Goal: Task Accomplishment & Management: Use online tool/utility

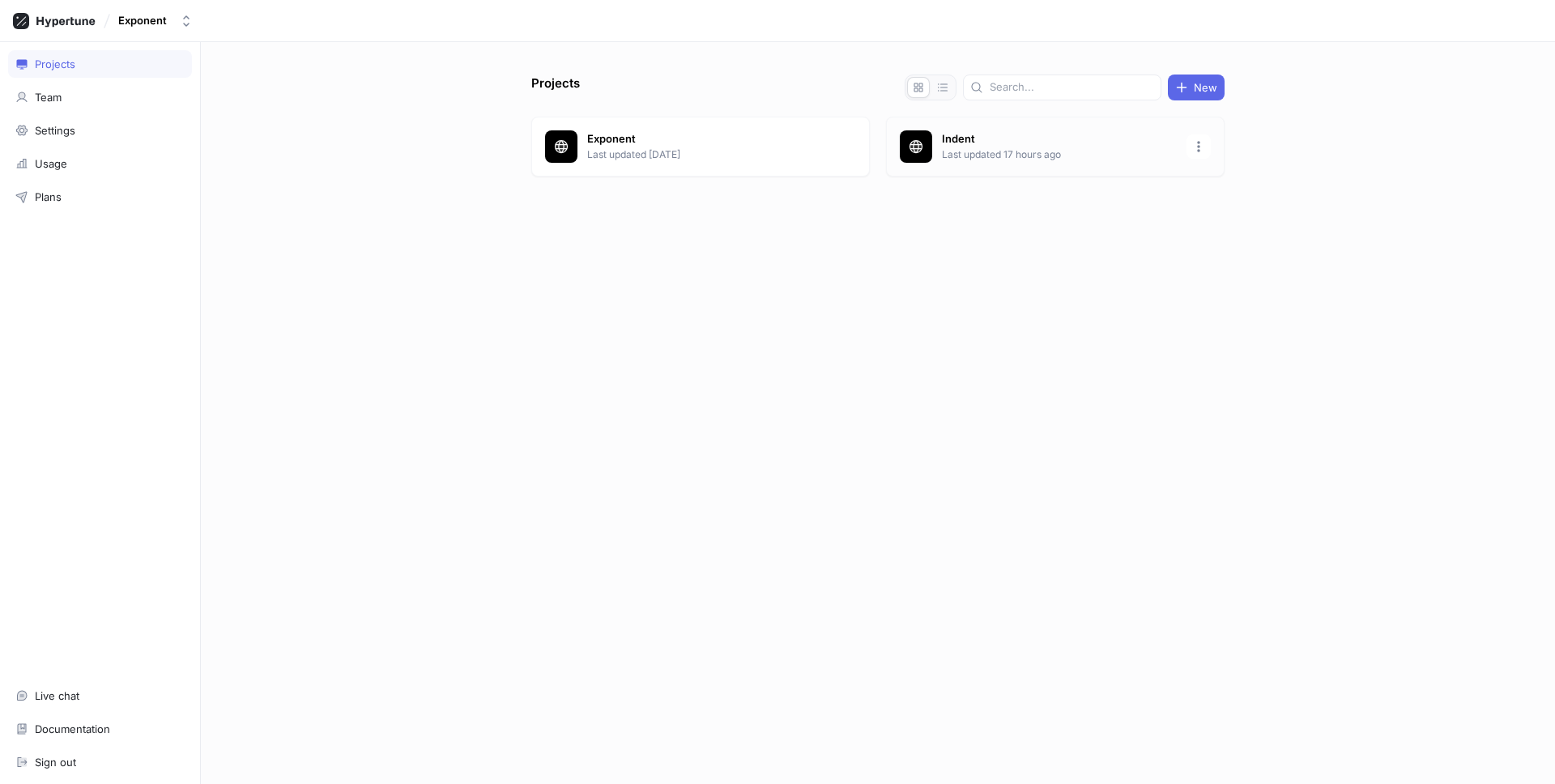
click at [974, 145] on p "Indent" at bounding box center [1059, 139] width 235 height 16
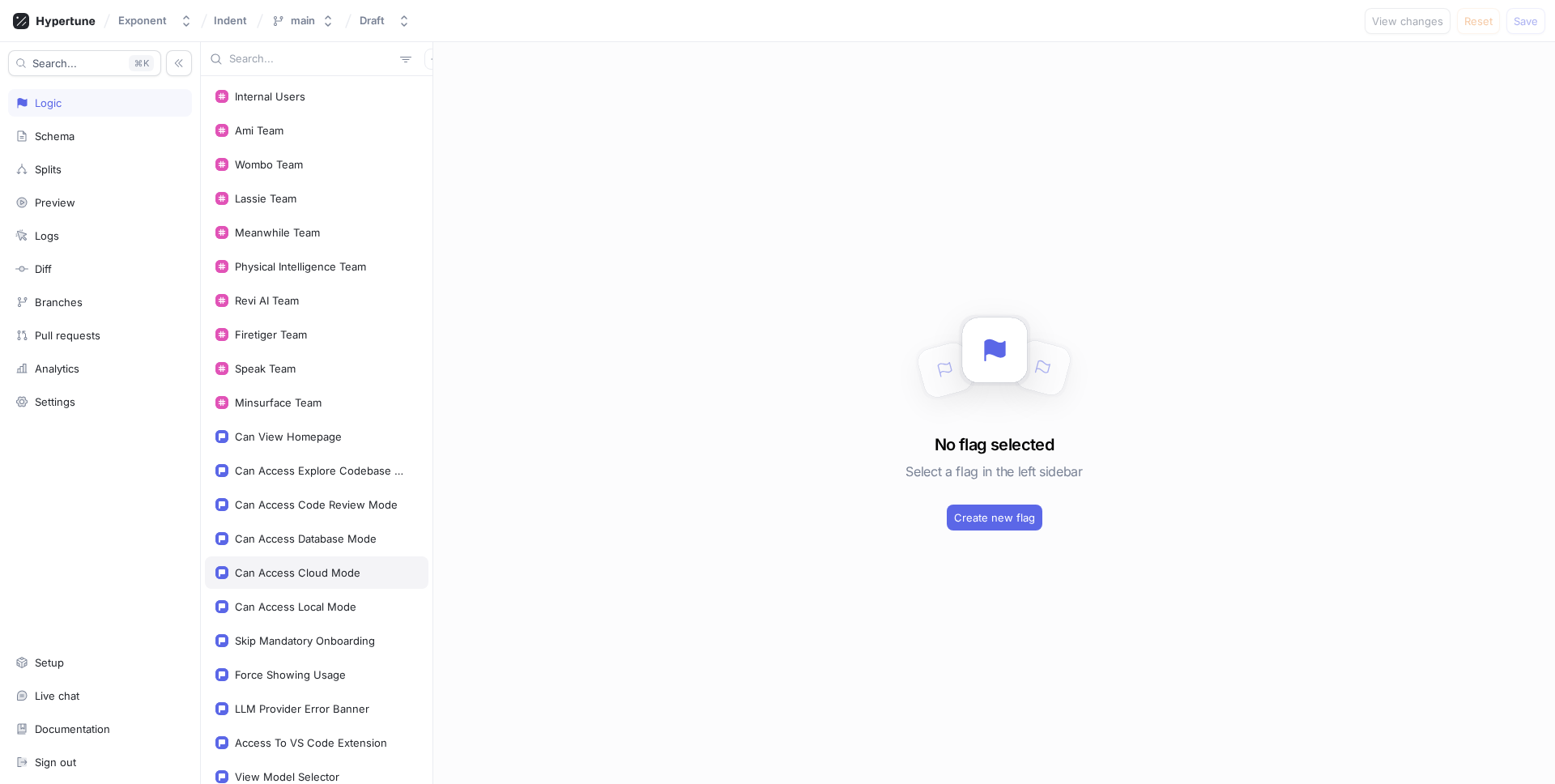
click at [353, 571] on div "Can Access Cloud Mode" at bounding box center [297, 572] width 126 height 13
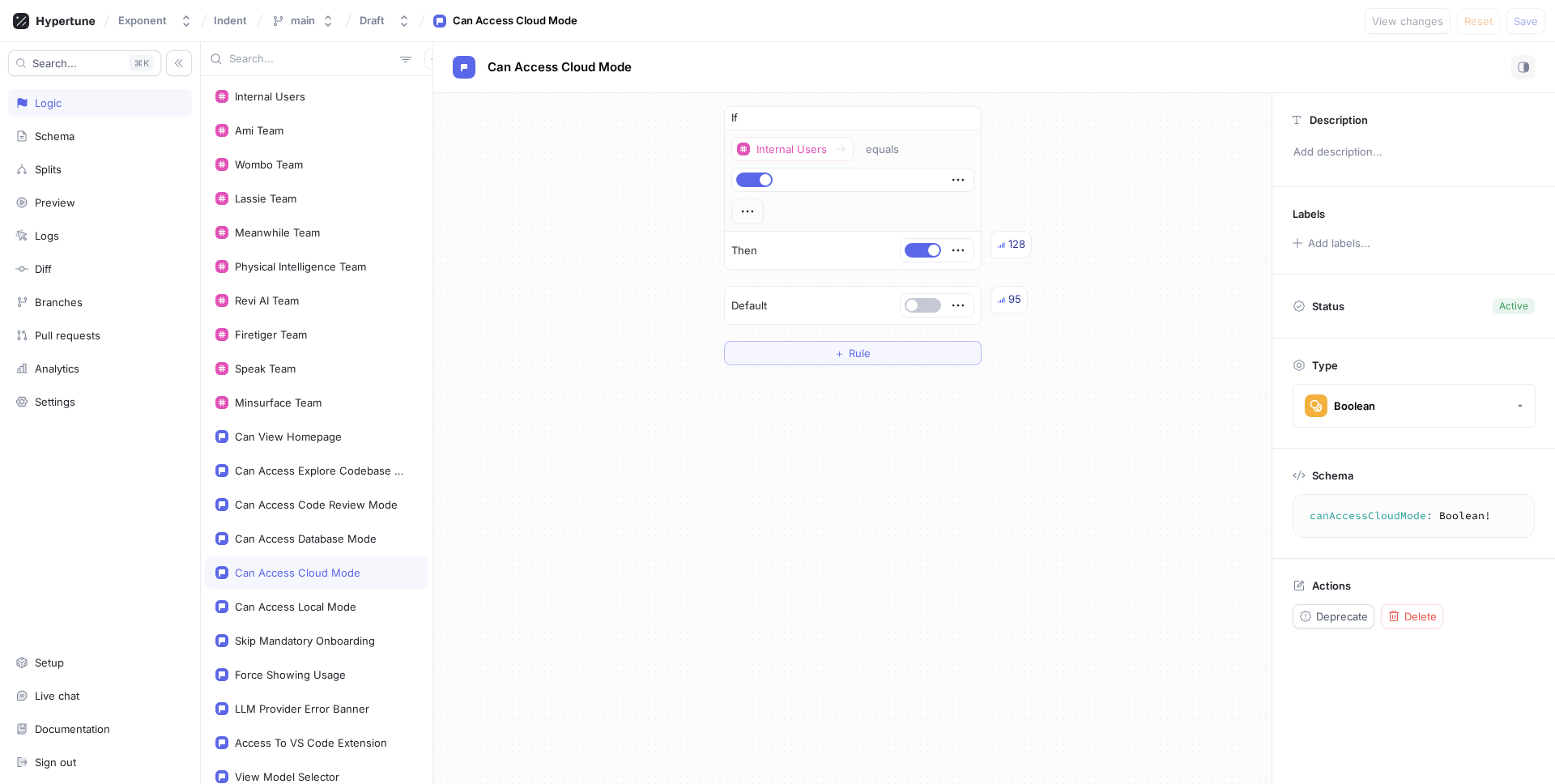
click at [813, 365] on div "If Internal Users equals Then 128 Default 95 ＋ Rule" at bounding box center [853, 235] width 283 height 285
click at [811, 356] on button "＋ Rule" at bounding box center [853, 353] width 258 height 24
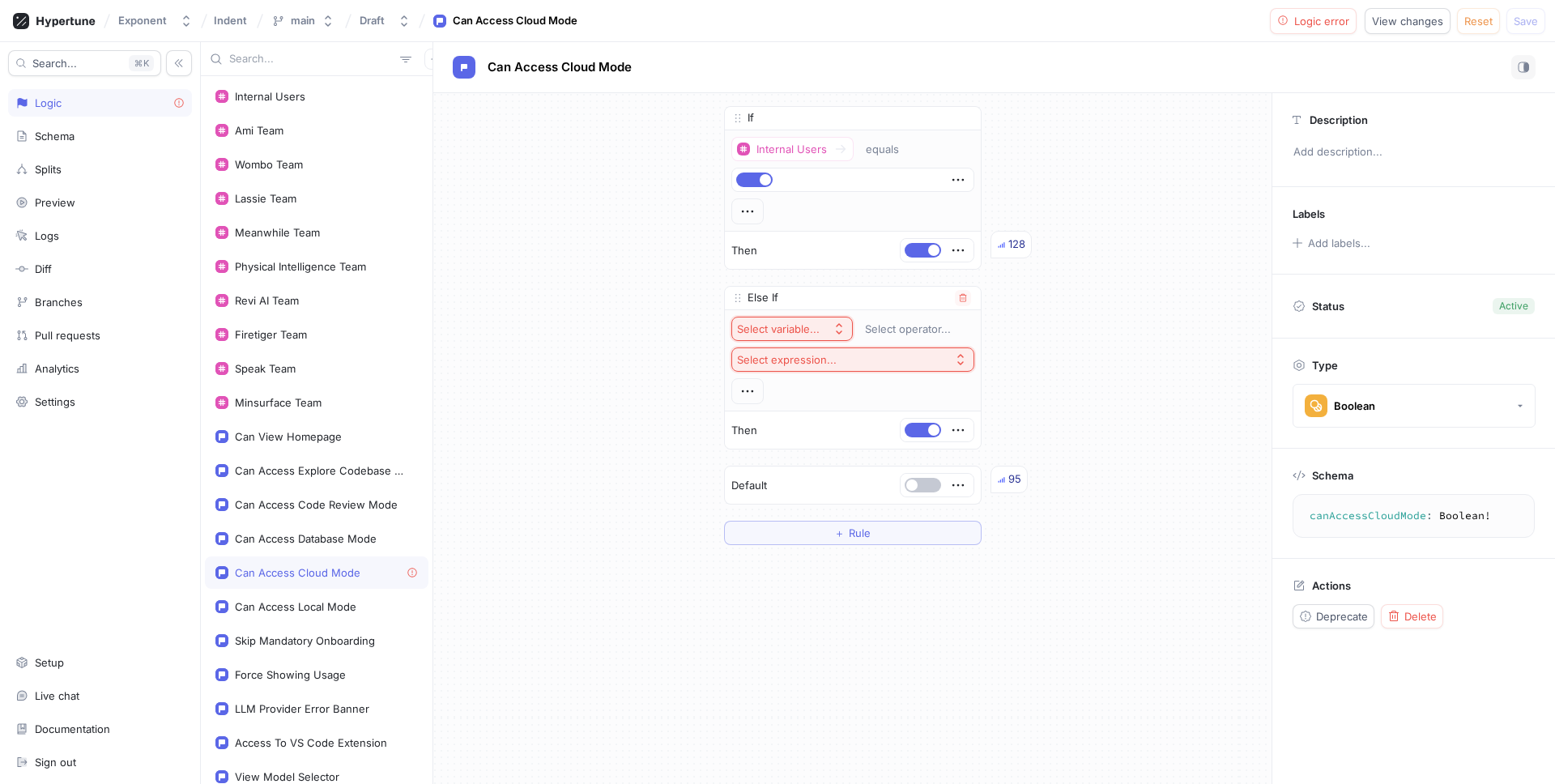
click at [785, 331] on div "Select variable..." at bounding box center [778, 329] width 83 height 14
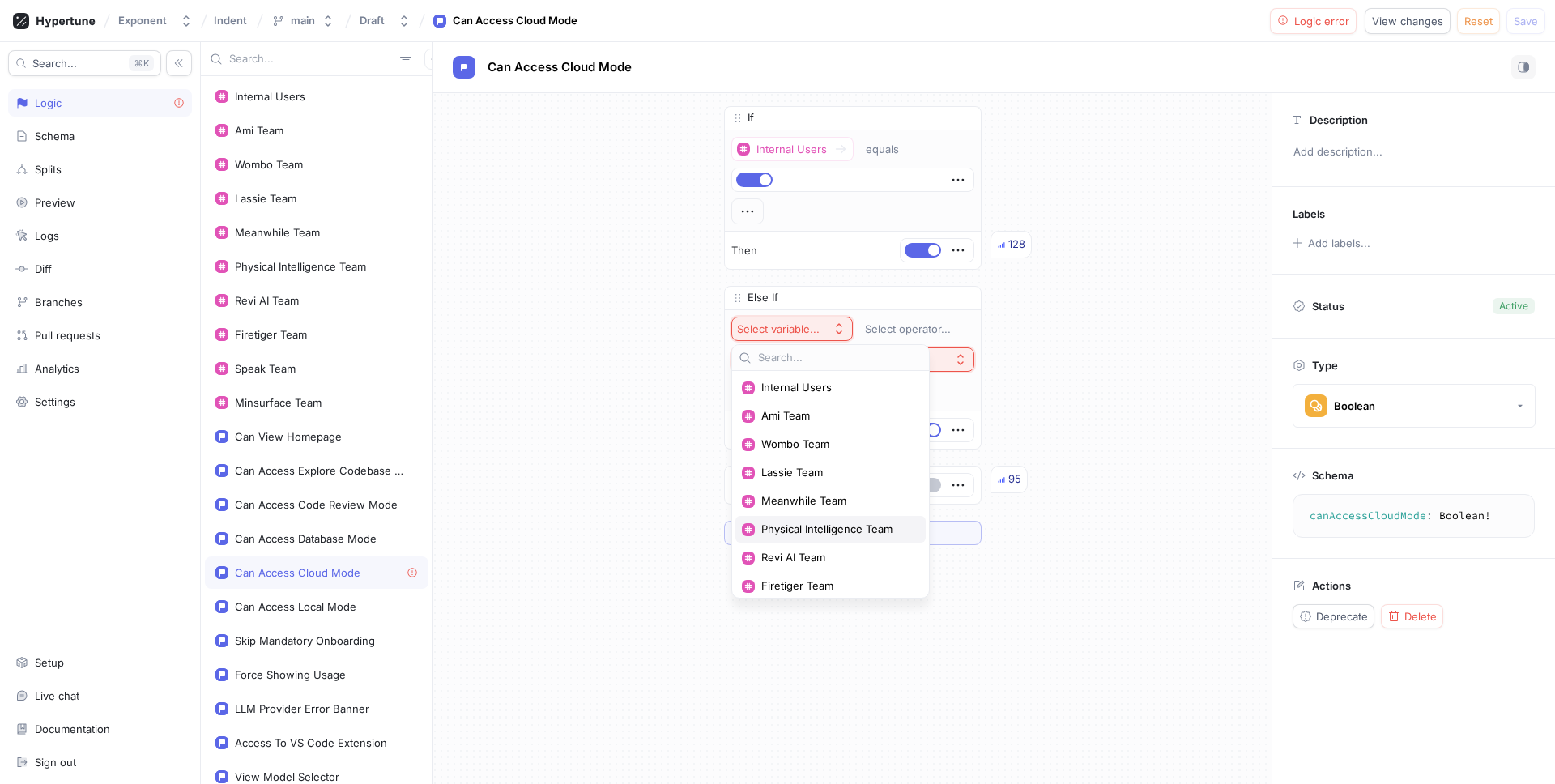
scroll to position [231, 0]
click at [832, 458] on div "Context > User > Email" at bounding box center [830, 467] width 191 height 27
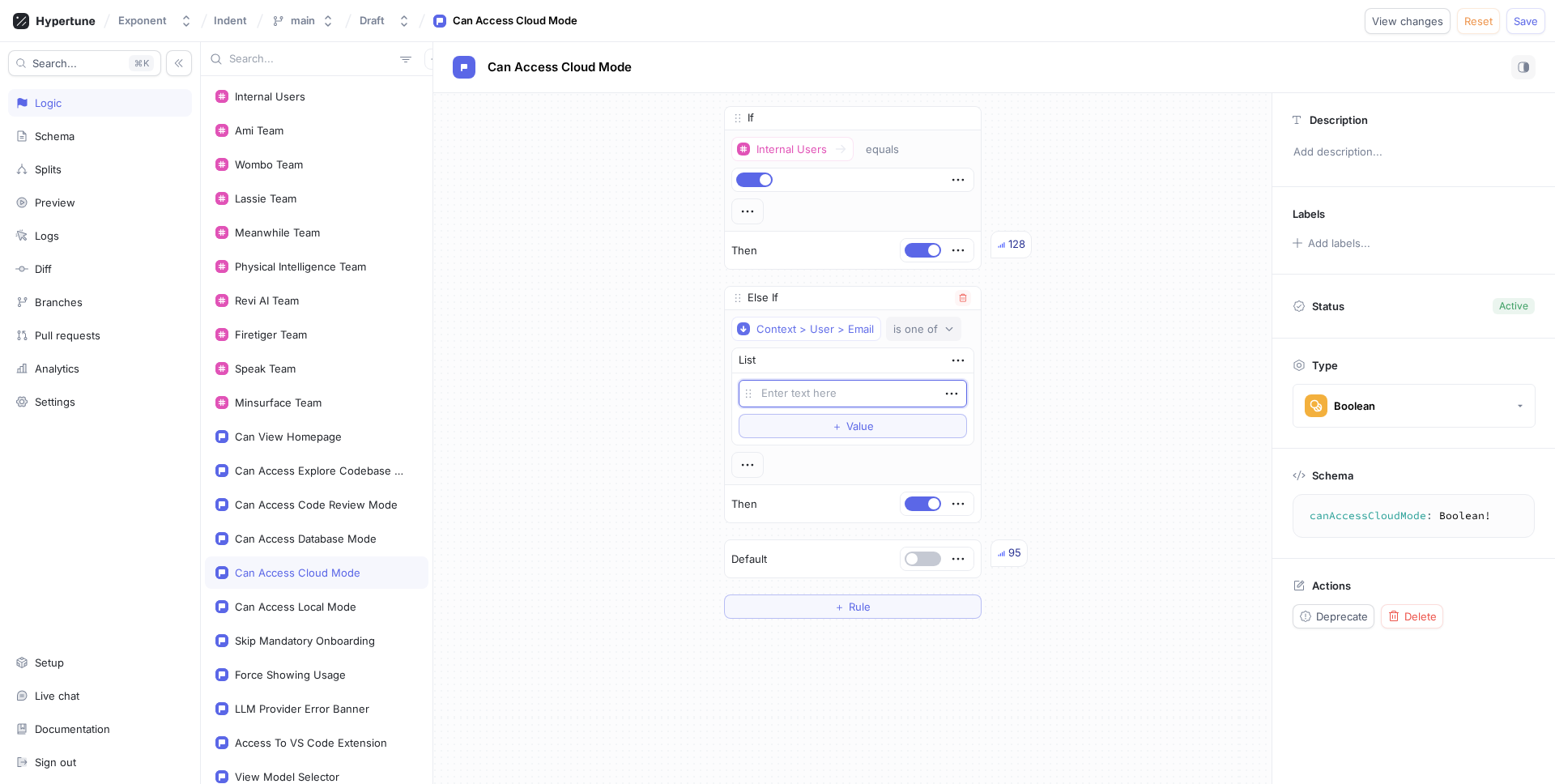
click at [944, 325] on icon "button" at bounding box center [949, 329] width 10 height 10
click at [945, 503] on div "starts with" at bounding box center [978, 501] width 170 height 14
type textarea "x"
type textarea "w"
type textarea "x"
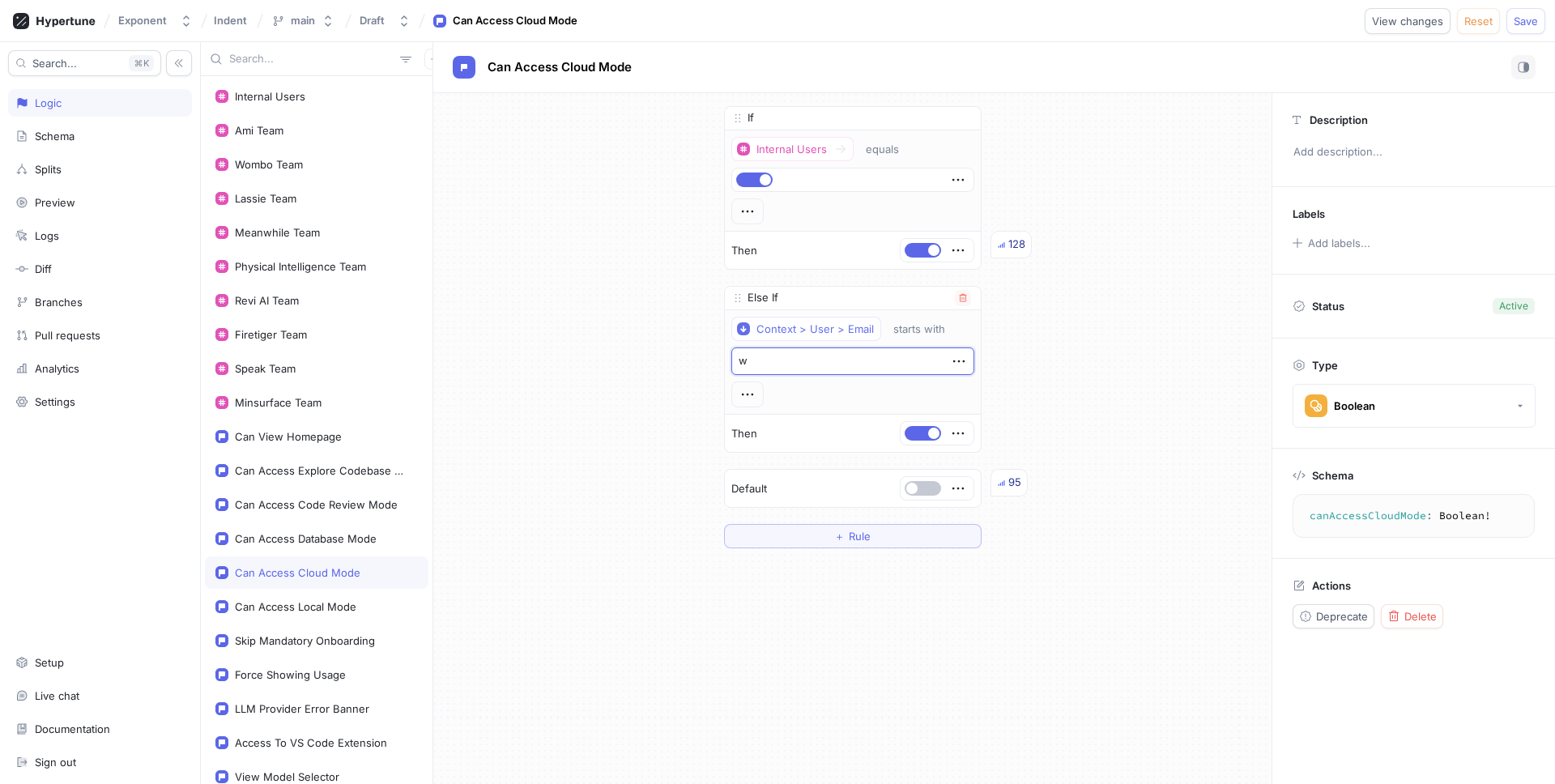
type textarea "wi"
type textarea "x"
type textarea "wir"
type textarea "x"
type textarea "wire"
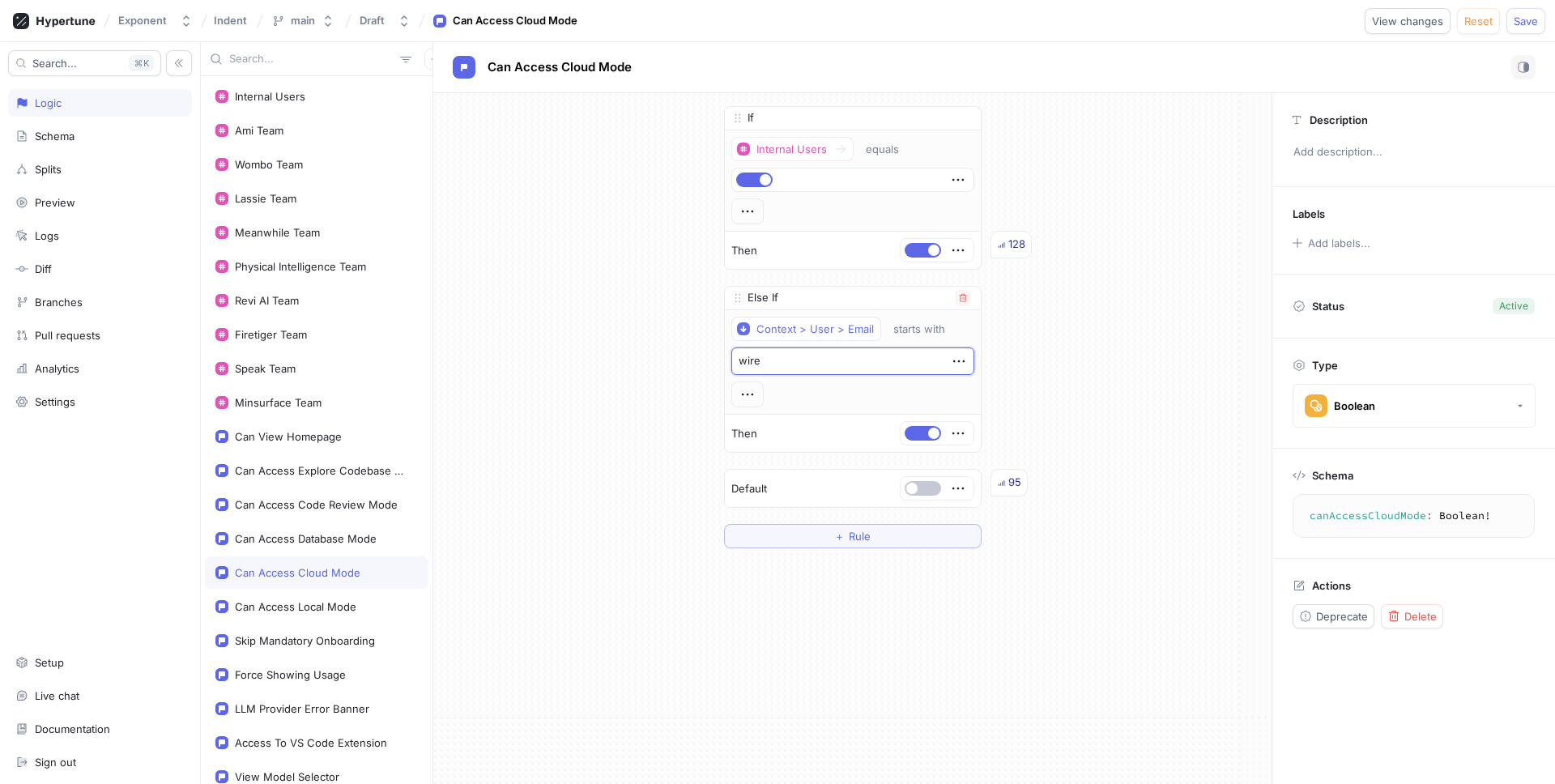
type textarea "x"
type textarea "wiref"
type textarea "x"
type textarea "wirefr"
type textarea "x"
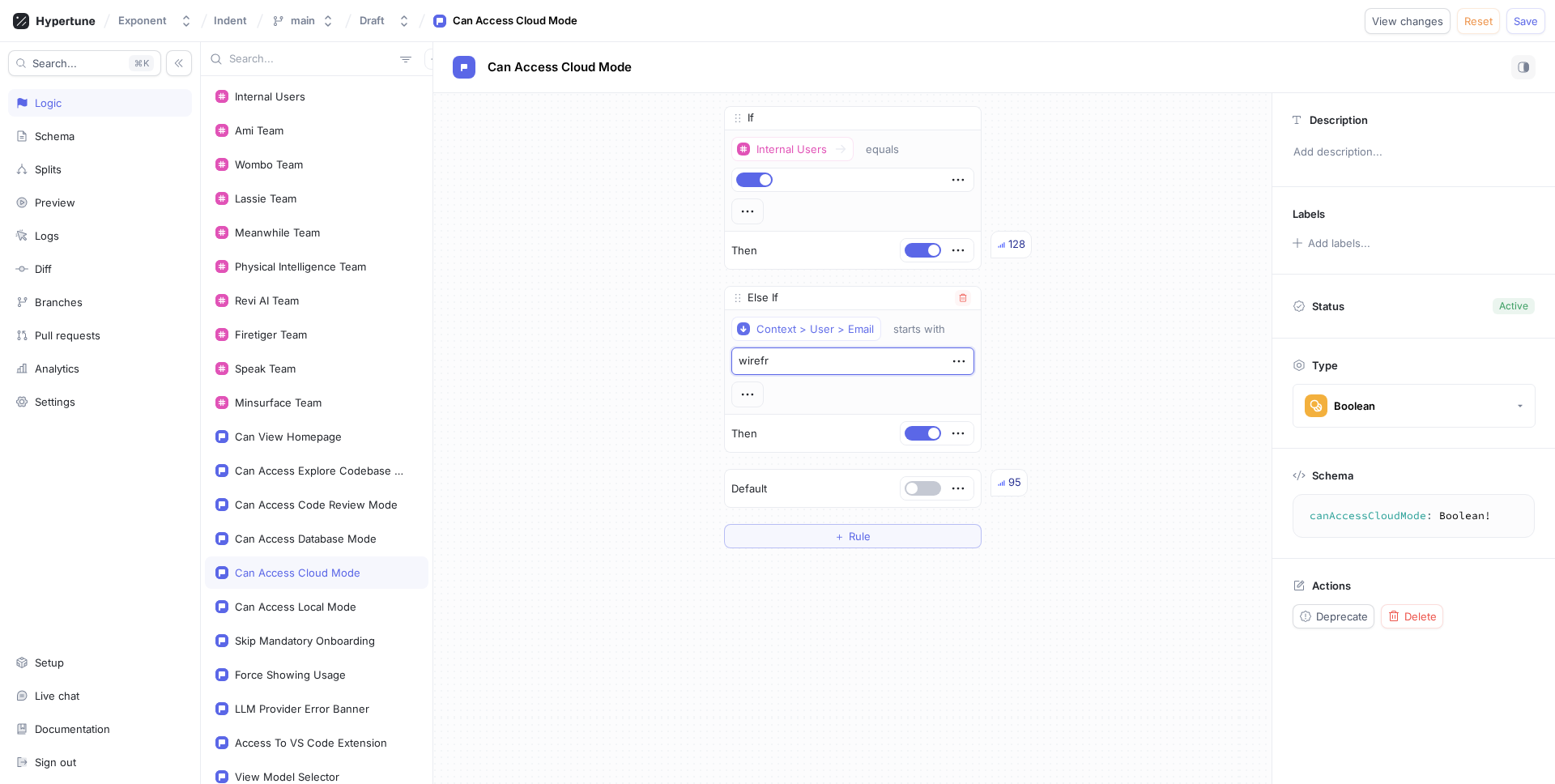
type textarea "wirefrm"
type textarea "x"
type textarea "wirefrme"
click at [1521, 16] on span "Save" at bounding box center [1526, 21] width 24 height 10
click at [281, 562] on div "Can Access Cloud Mode" at bounding box center [316, 573] width 224 height 32
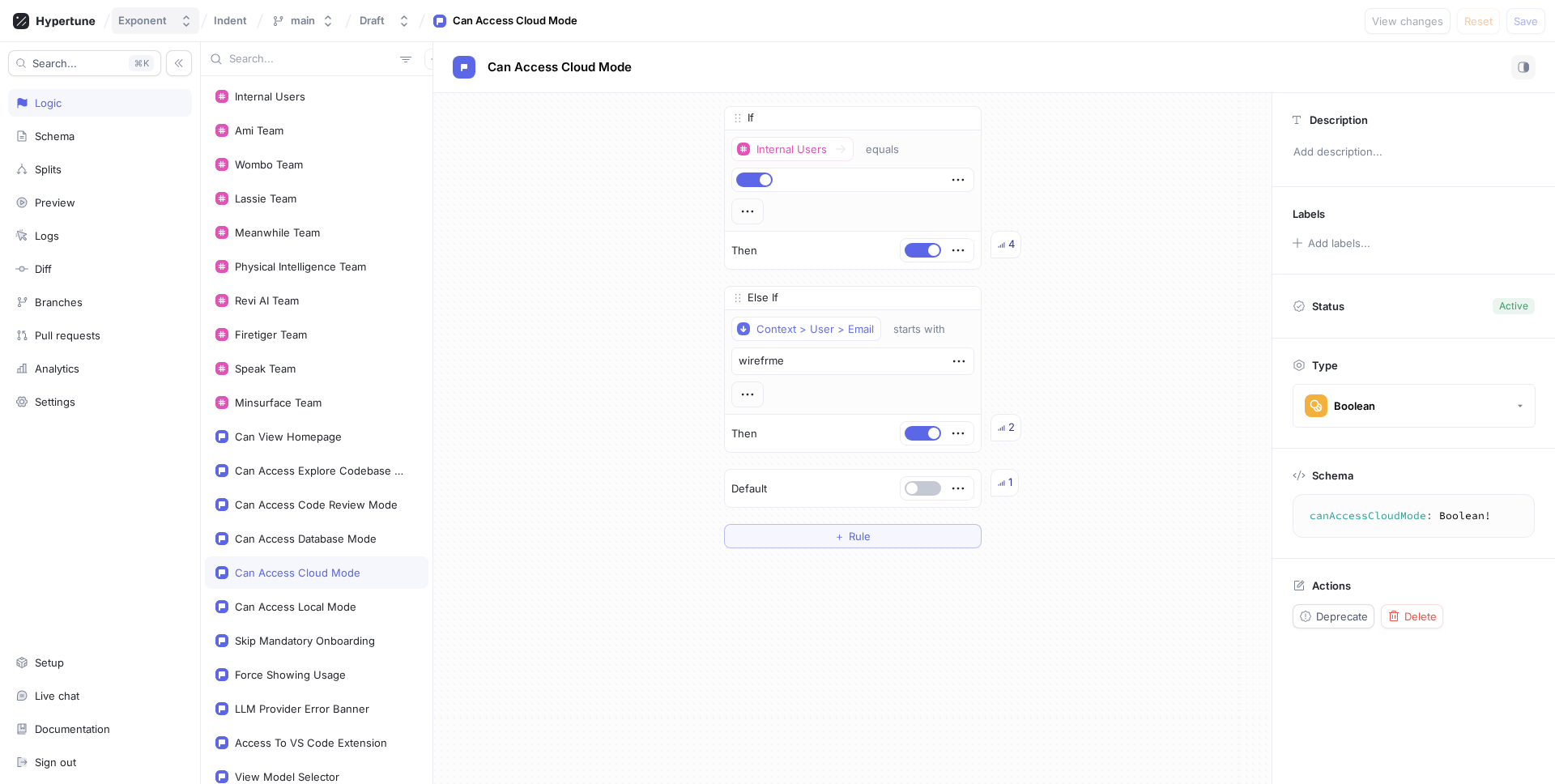
type textarea "x"
